Goal: Transaction & Acquisition: Purchase product/service

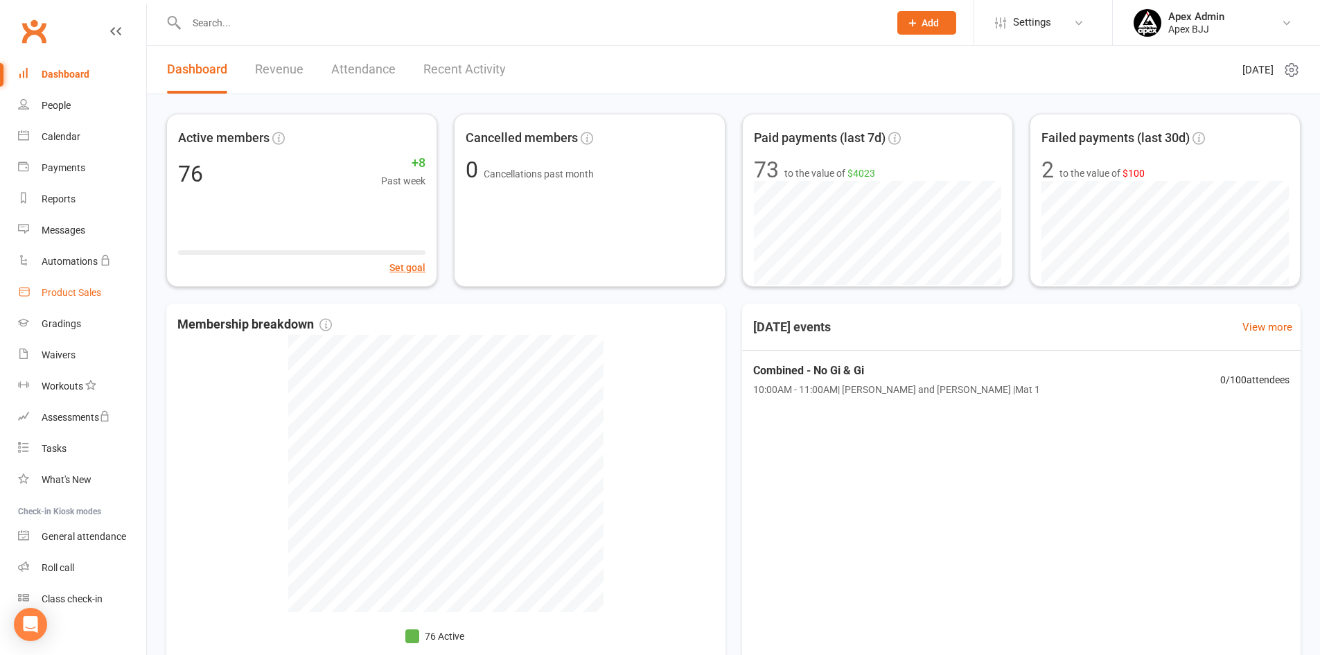
click at [64, 296] on div "Product Sales" at bounding box center [72, 292] width 60 height 11
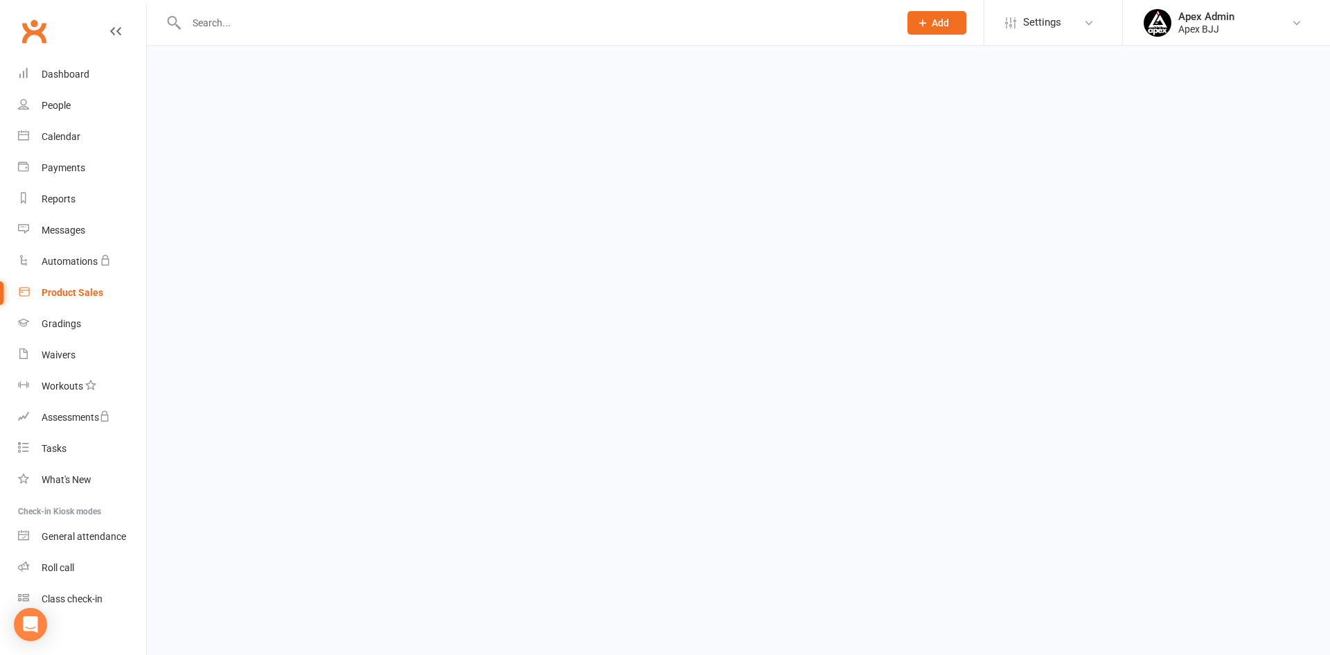
select select "100"
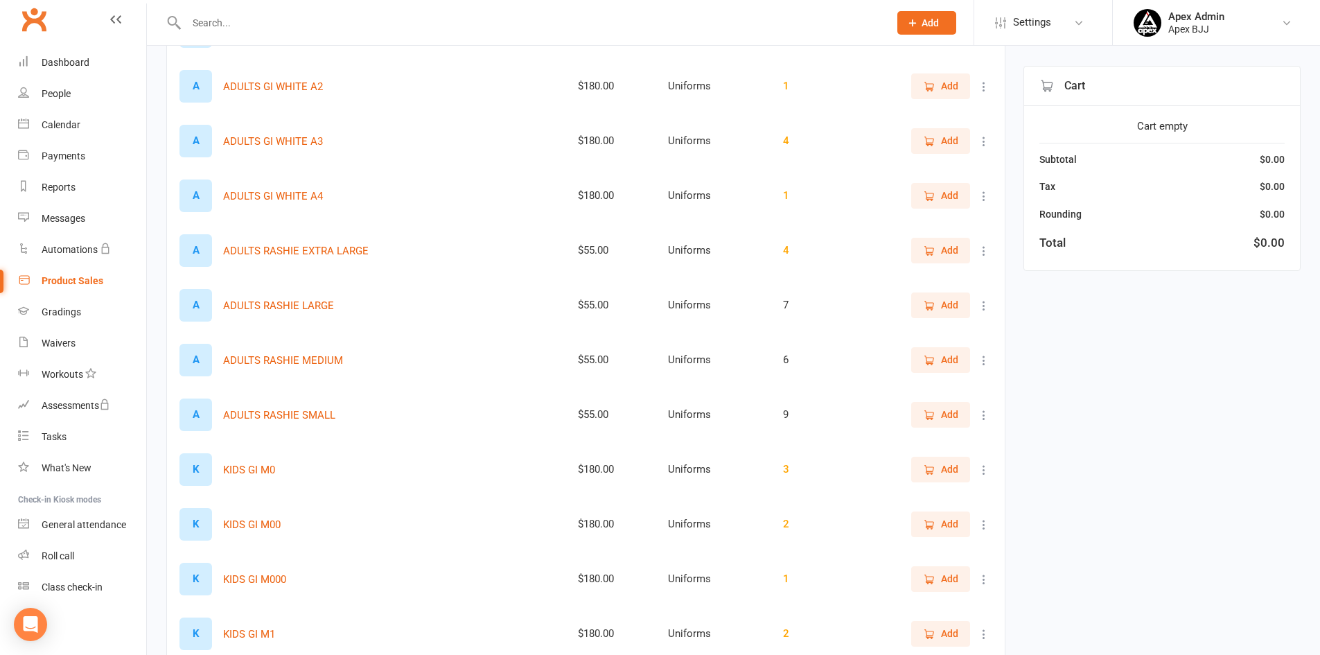
scroll to position [624, 0]
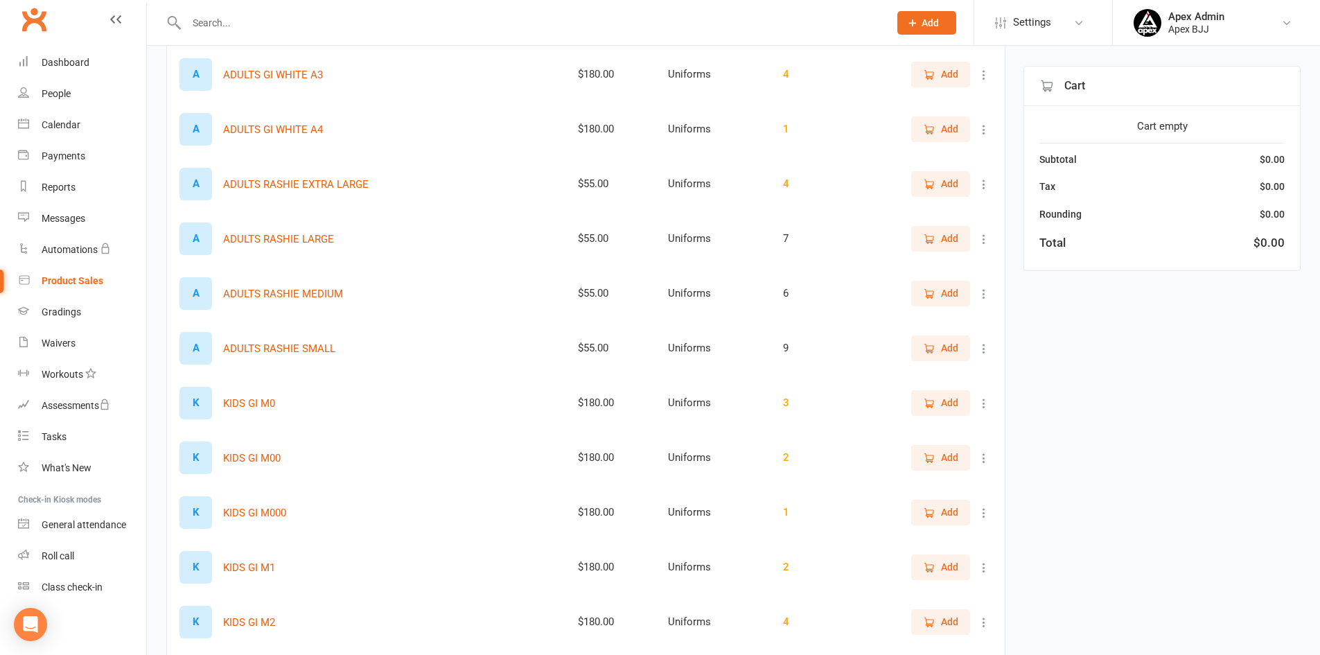
click at [947, 410] on span "Add" at bounding box center [949, 402] width 17 height 15
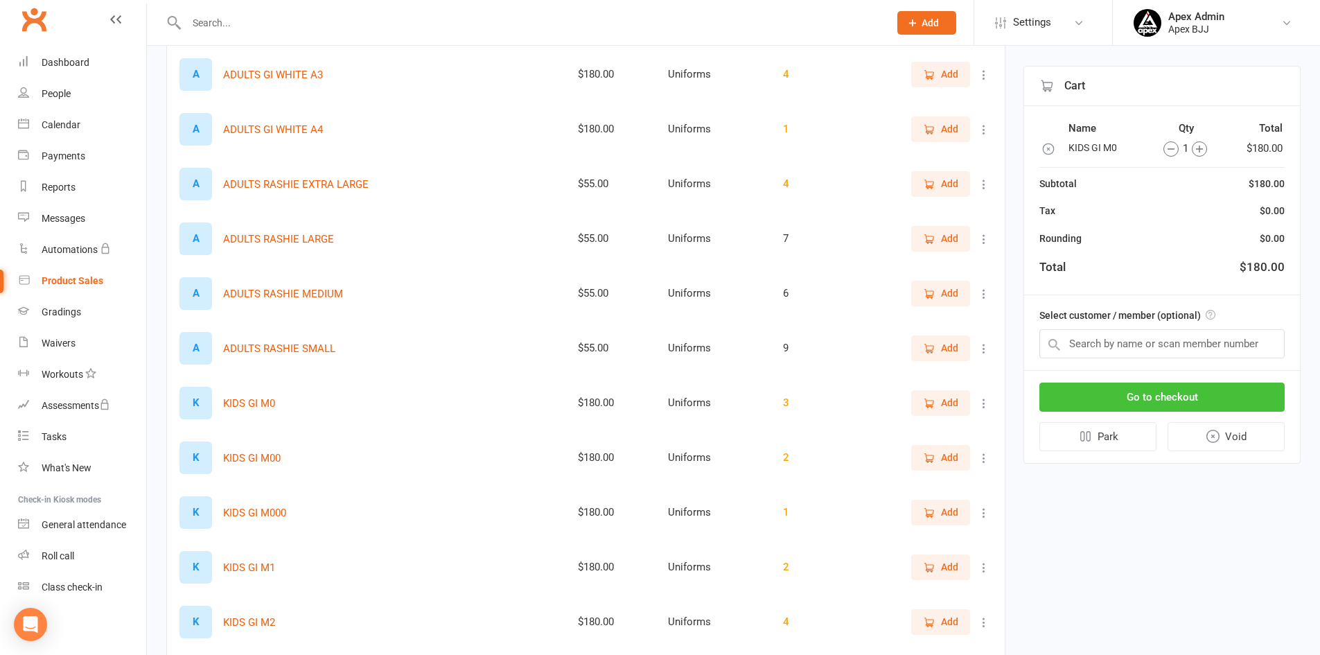
click at [1088, 399] on button "Go to checkout" at bounding box center [1161, 397] width 245 height 29
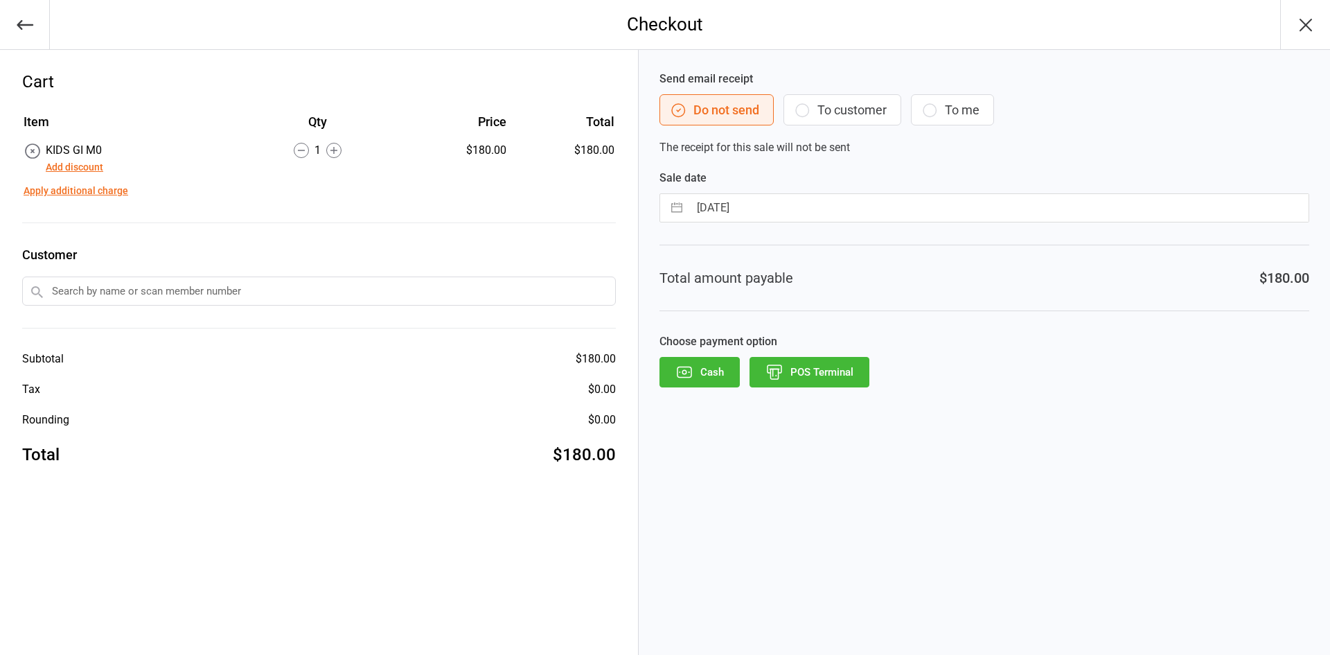
click at [826, 380] on button "POS Terminal" at bounding box center [810, 372] width 120 height 30
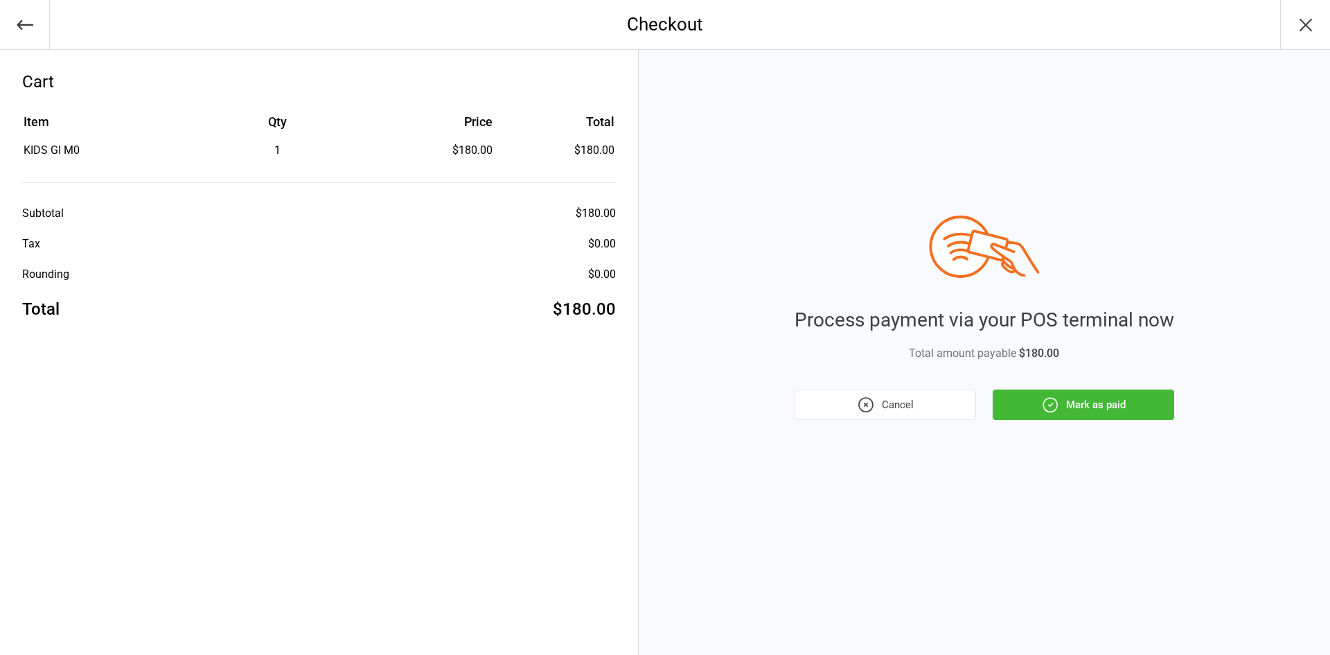
click at [1053, 398] on icon "button" at bounding box center [1051, 405] width 18 height 18
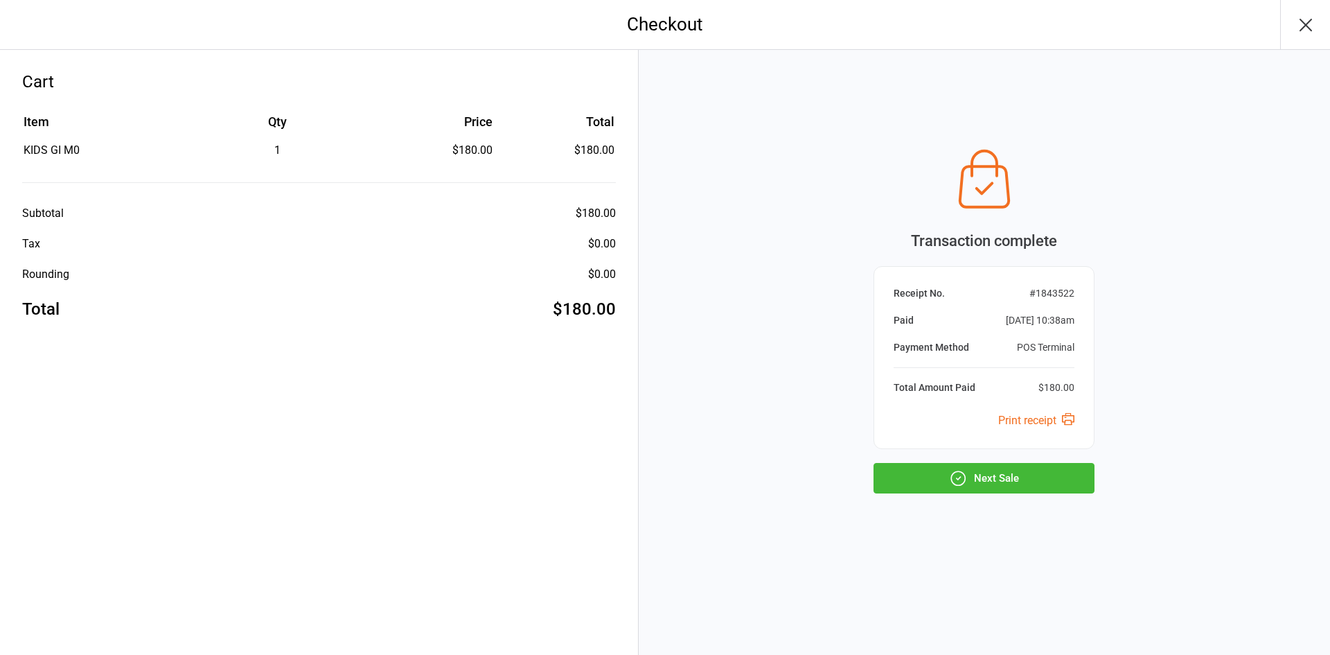
click at [1008, 480] on button "Next Sale" at bounding box center [984, 478] width 221 height 30
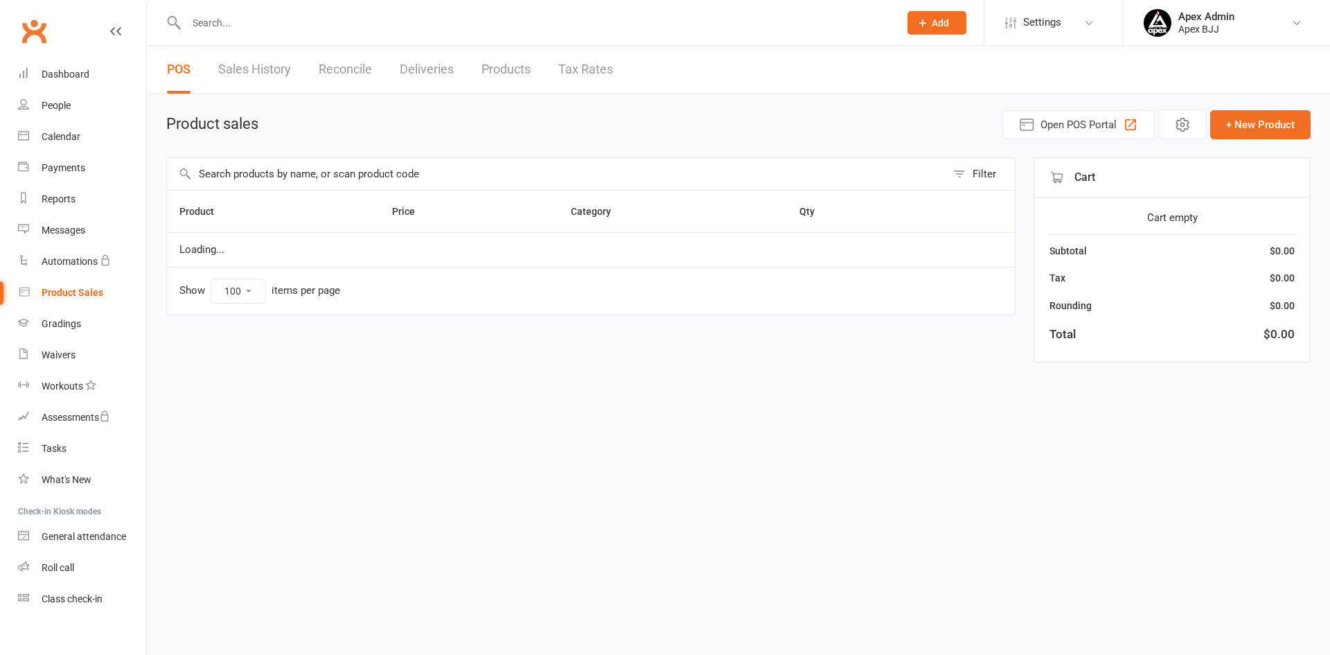
select select "100"
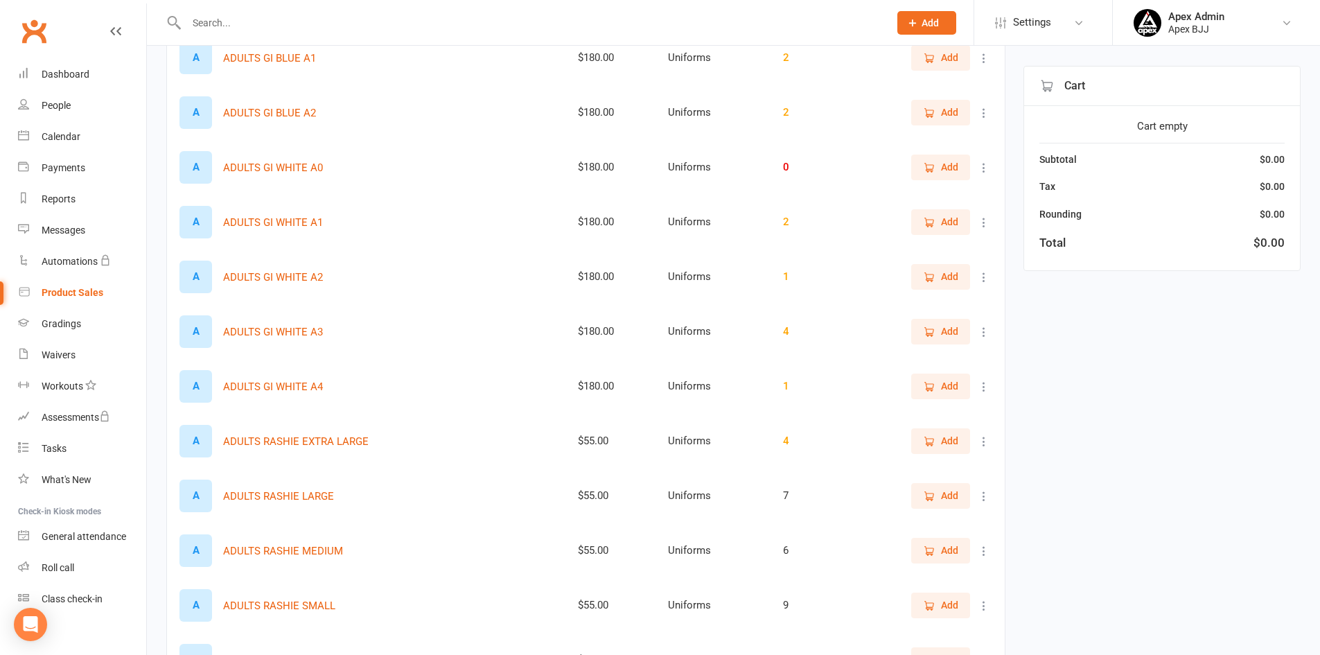
scroll to position [416, 0]
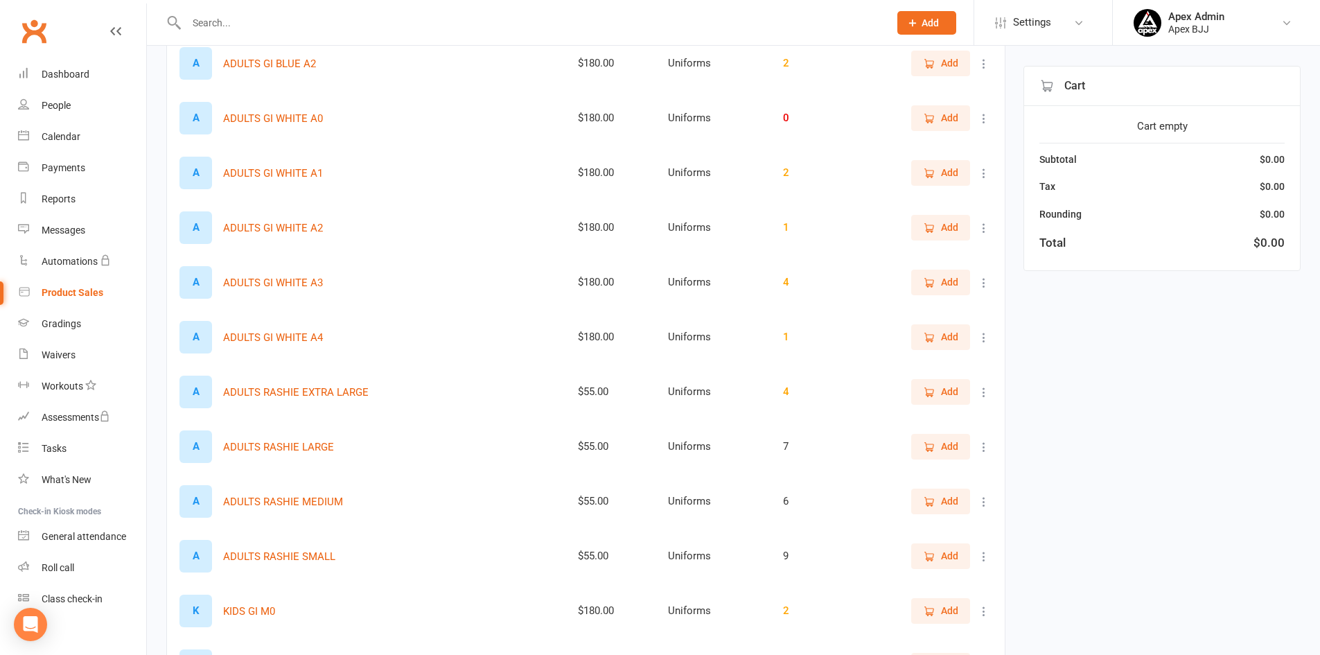
click at [940, 563] on span "Add" at bounding box center [940, 555] width 35 height 15
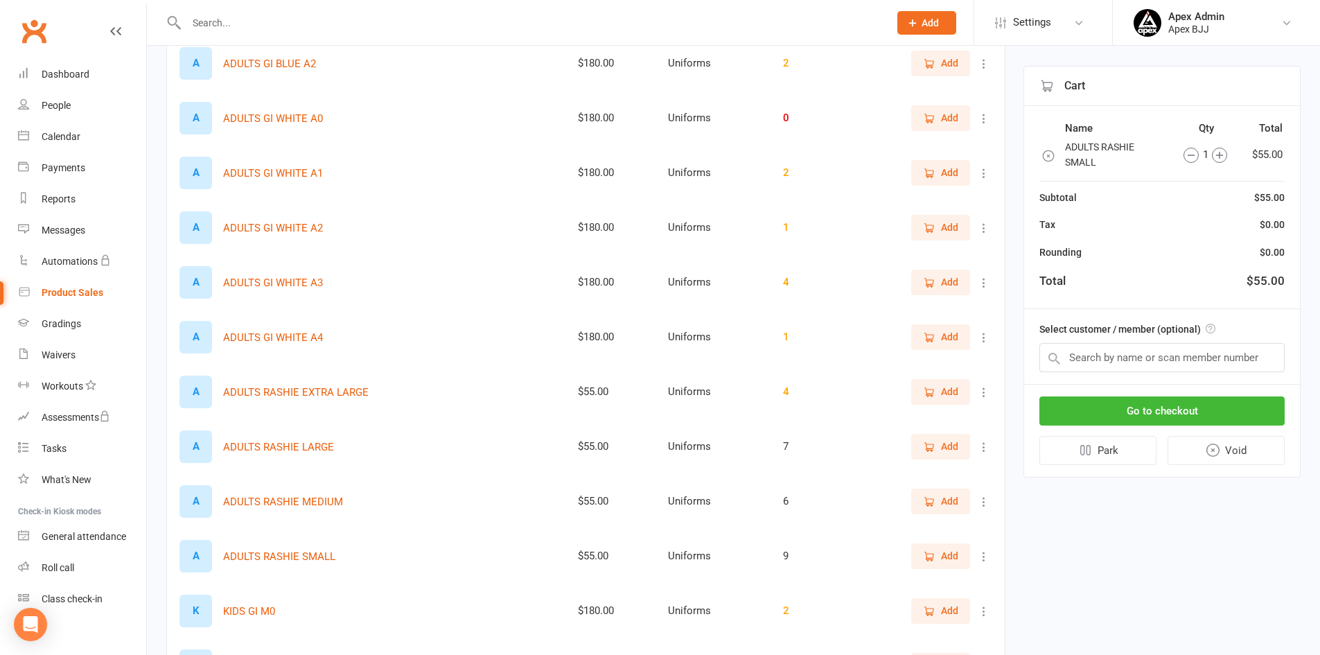
click at [1218, 157] on icon "button" at bounding box center [1219, 155] width 7 height 7
click at [1214, 157] on icon "button" at bounding box center [1214, 155] width 15 height 15
click at [1213, 157] on icon "button" at bounding box center [1214, 155] width 7 height 7
click at [1188, 157] on icon "button" at bounding box center [1186, 155] width 15 height 15
click at [1156, 413] on button "Go to checkout" at bounding box center [1161, 410] width 245 height 29
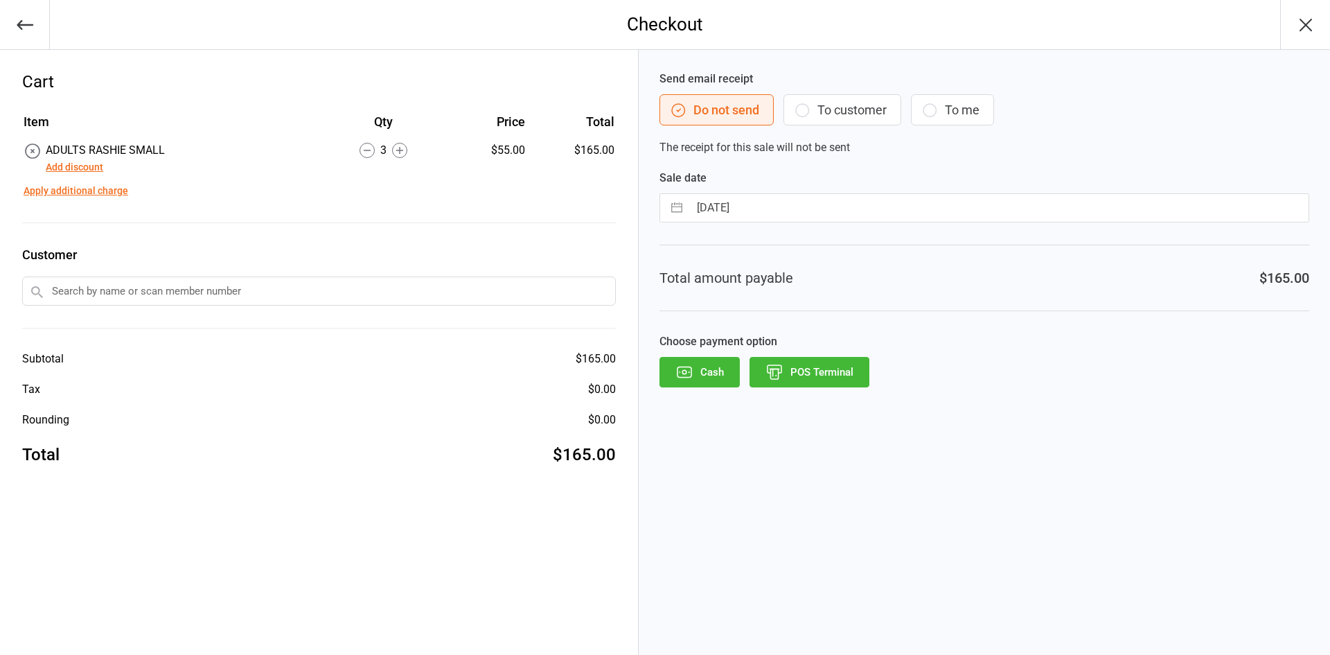
click at [835, 372] on button "POS Terminal" at bounding box center [810, 372] width 120 height 30
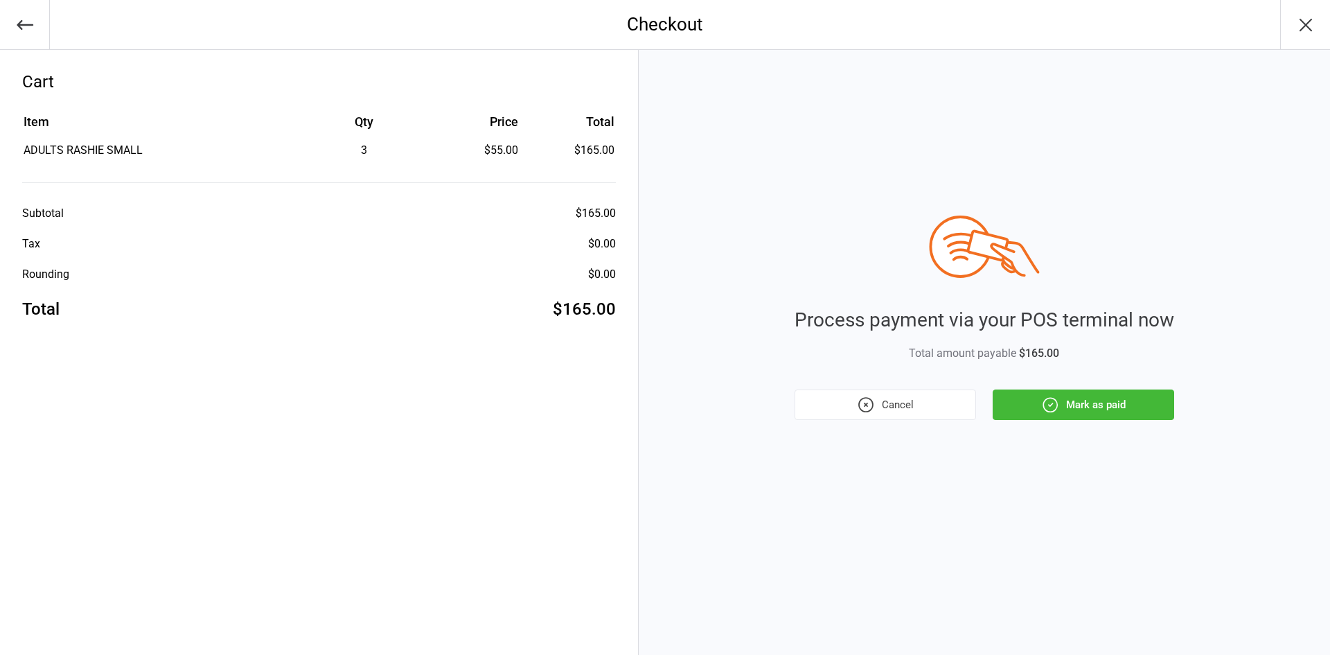
click at [1066, 403] on button "Mark as paid" at bounding box center [1084, 404] width 182 height 30
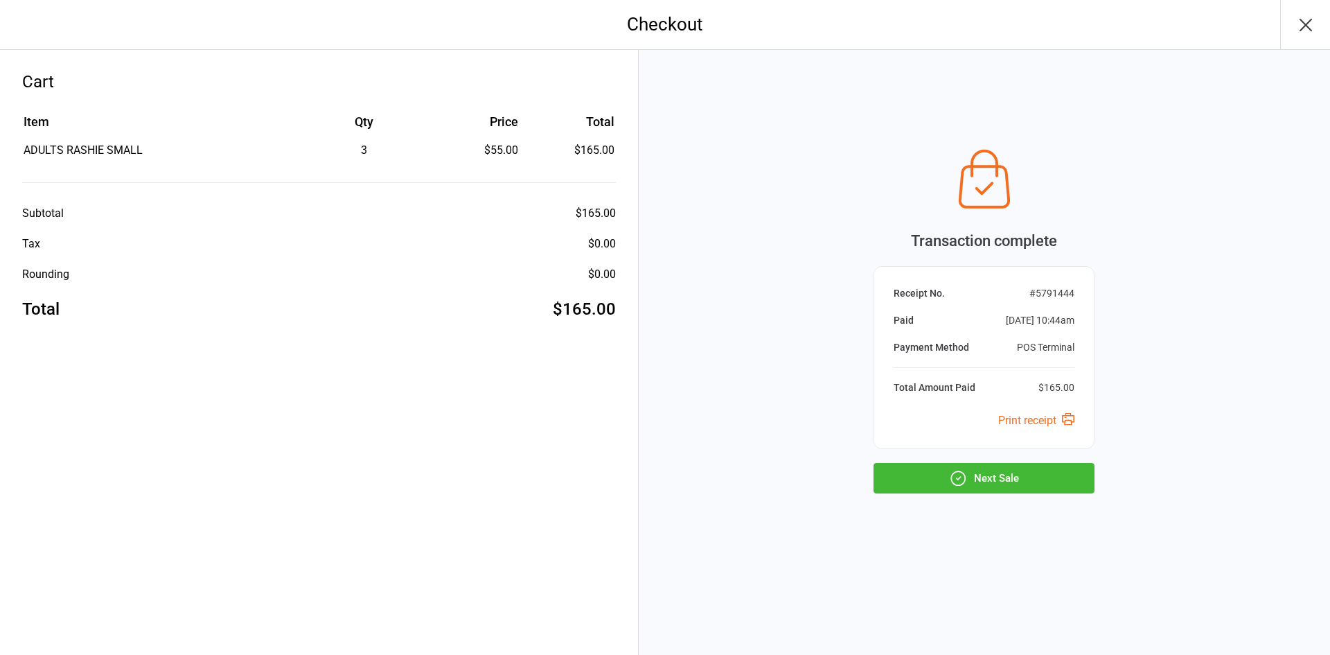
click at [999, 474] on button "Next Sale" at bounding box center [984, 478] width 221 height 30
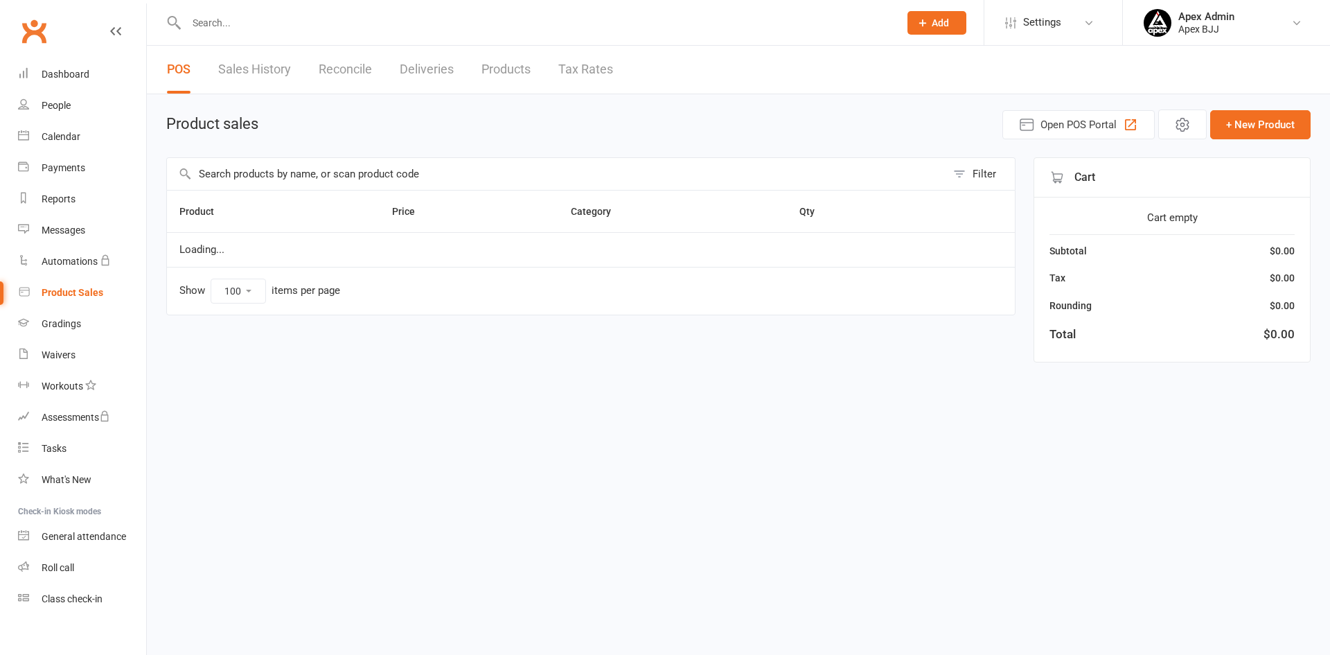
select select "100"
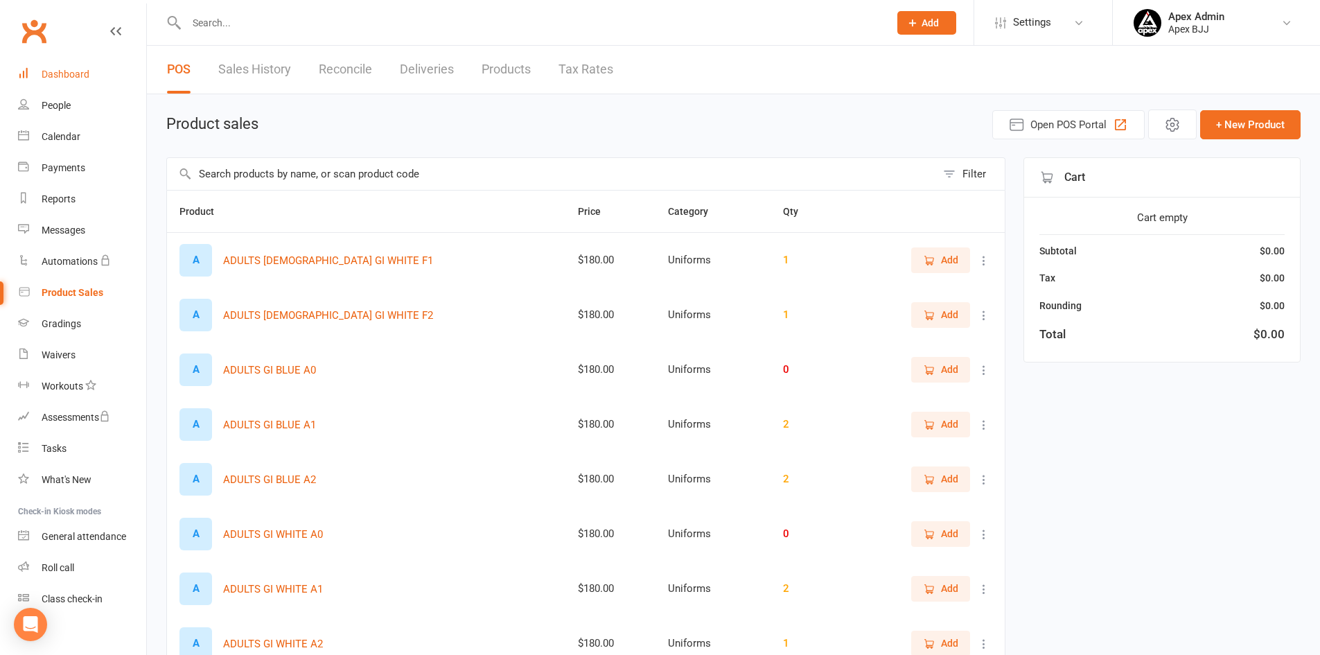
click at [83, 78] on div "Dashboard" at bounding box center [66, 74] width 48 height 11
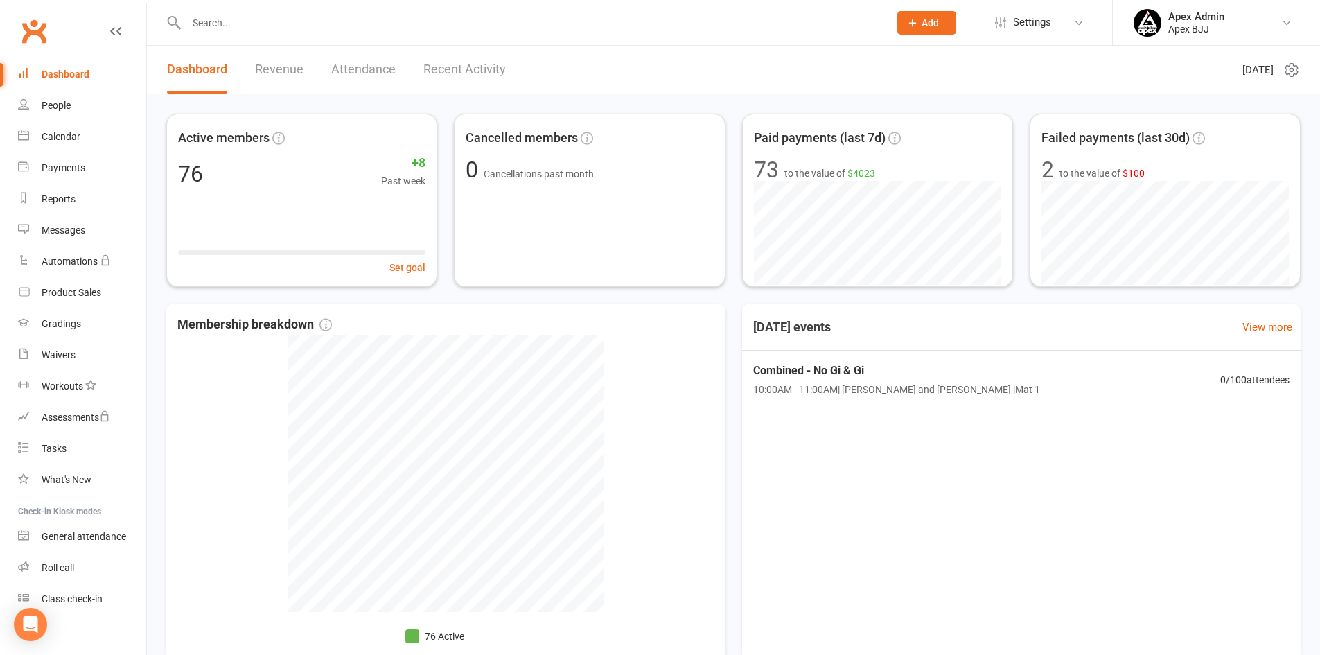
click at [294, 73] on link "Revenue" at bounding box center [279, 70] width 49 height 48
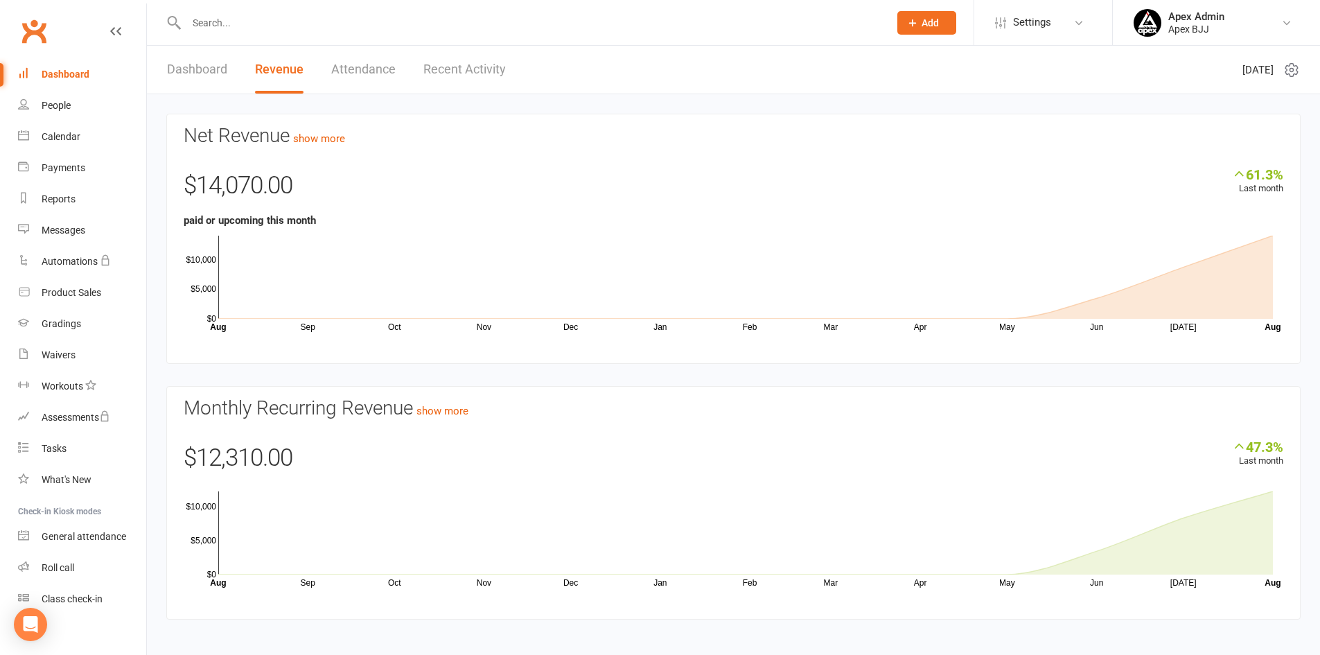
click at [206, 64] on link "Dashboard" at bounding box center [197, 70] width 60 height 48
